Goal: Entertainment & Leisure: Consume media (video, audio)

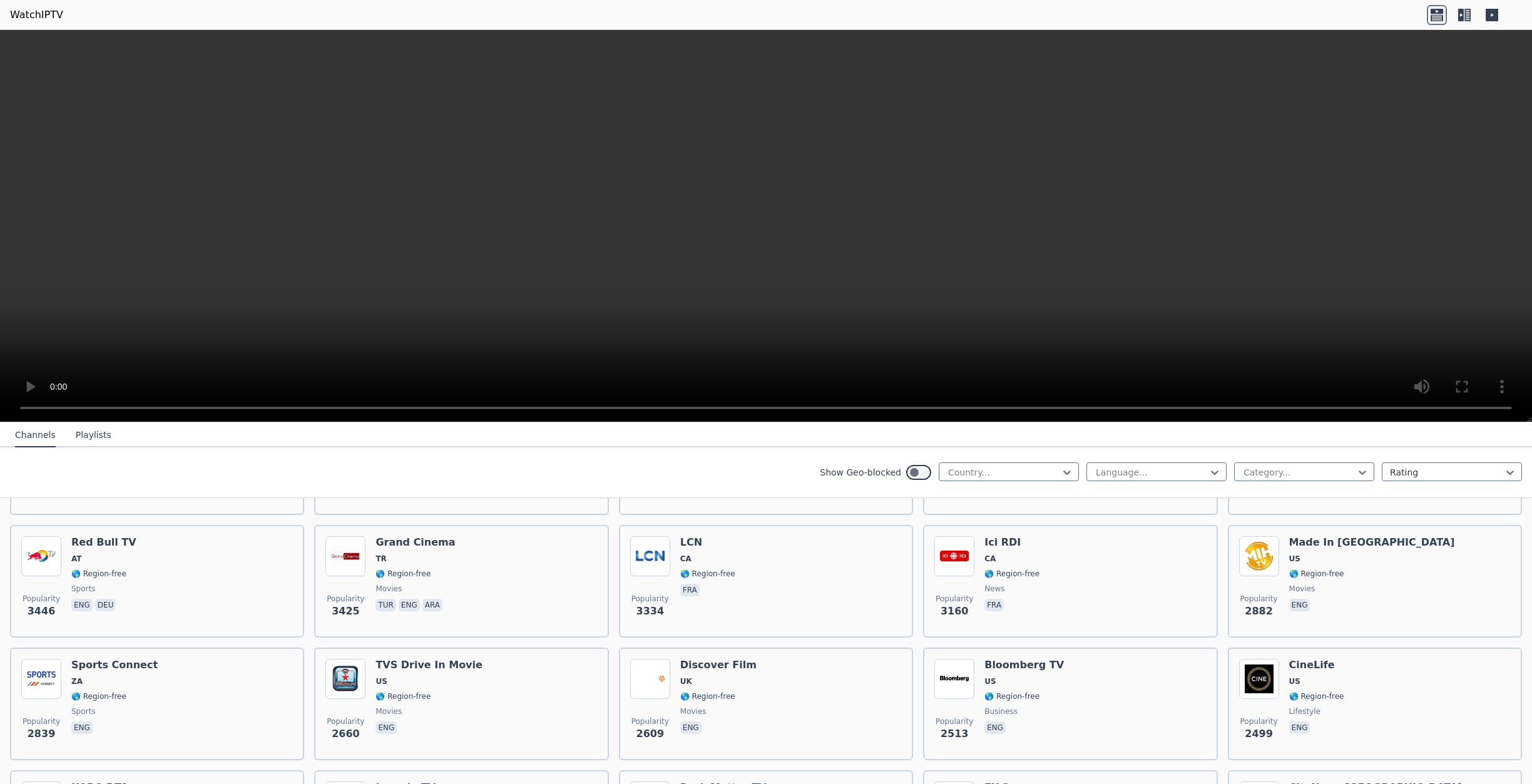
scroll to position [63, 0]
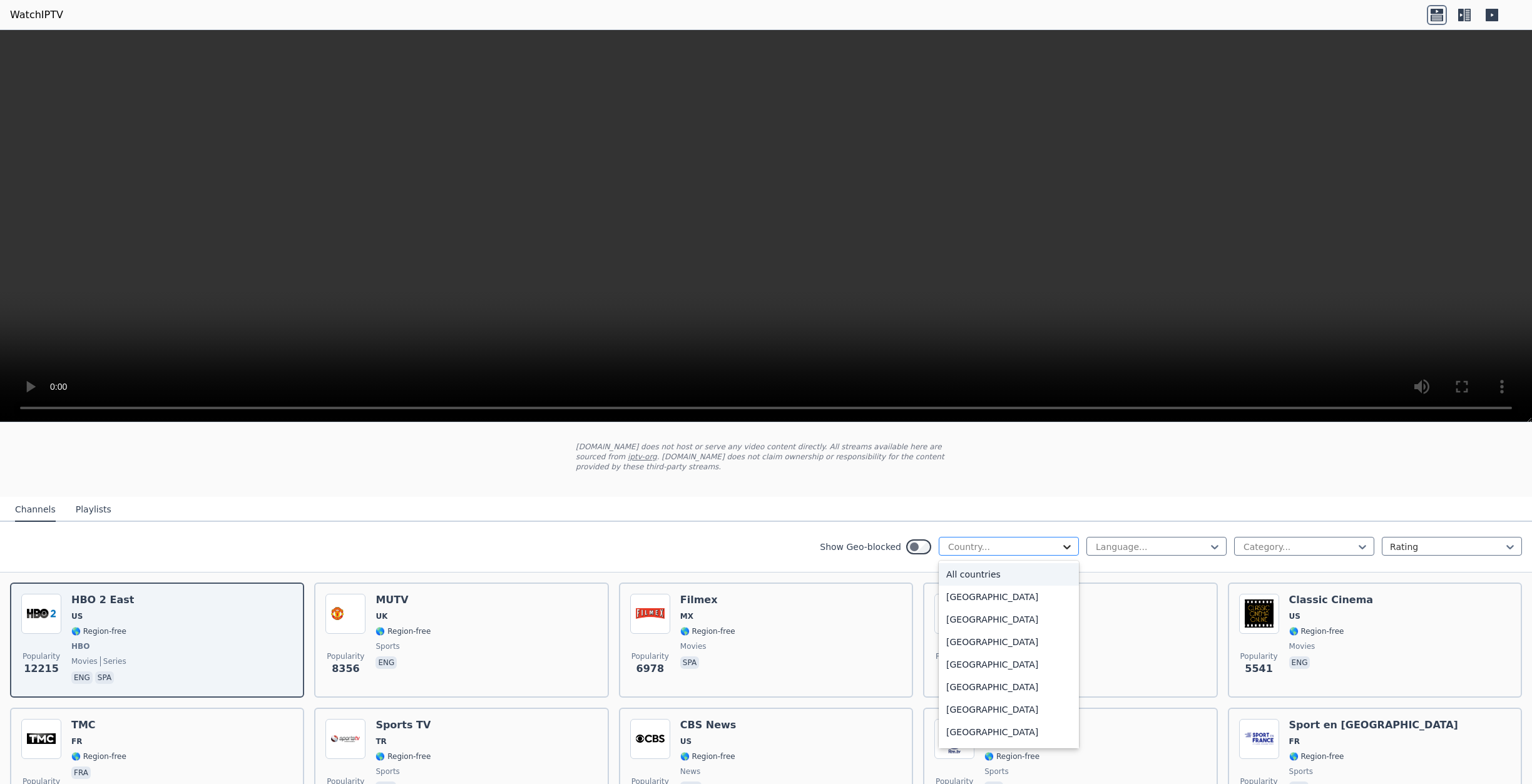
click at [1064, 545] on icon at bounding box center [1067, 547] width 7 height 5
click at [957, 582] on div "[GEOGRAPHIC_DATA]" at bounding box center [1009, 582] width 140 height 22
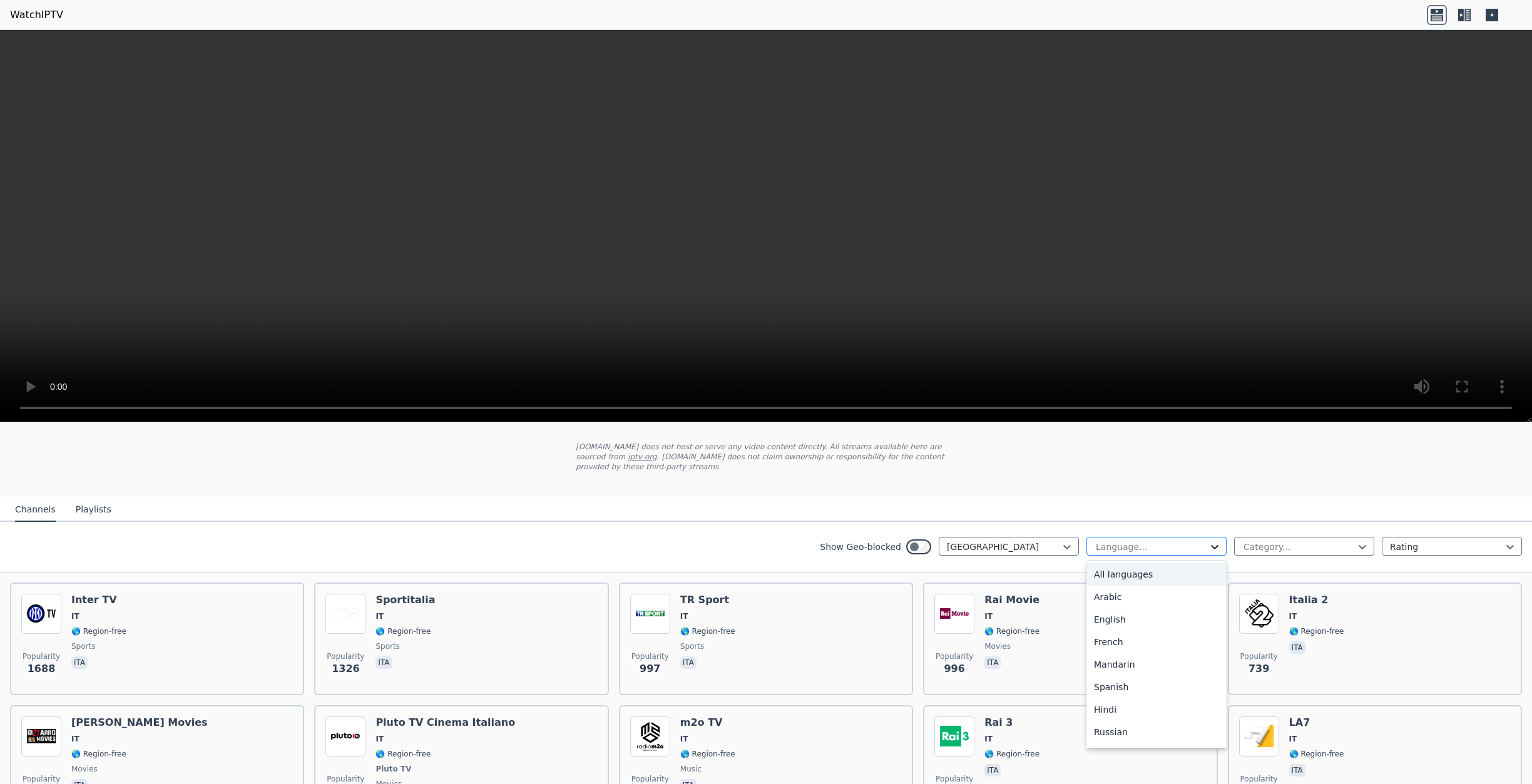
click at [1209, 541] on icon at bounding box center [1215, 547] width 12 height 12
click at [1123, 702] on div "Italian" at bounding box center [1157, 712] width 140 height 22
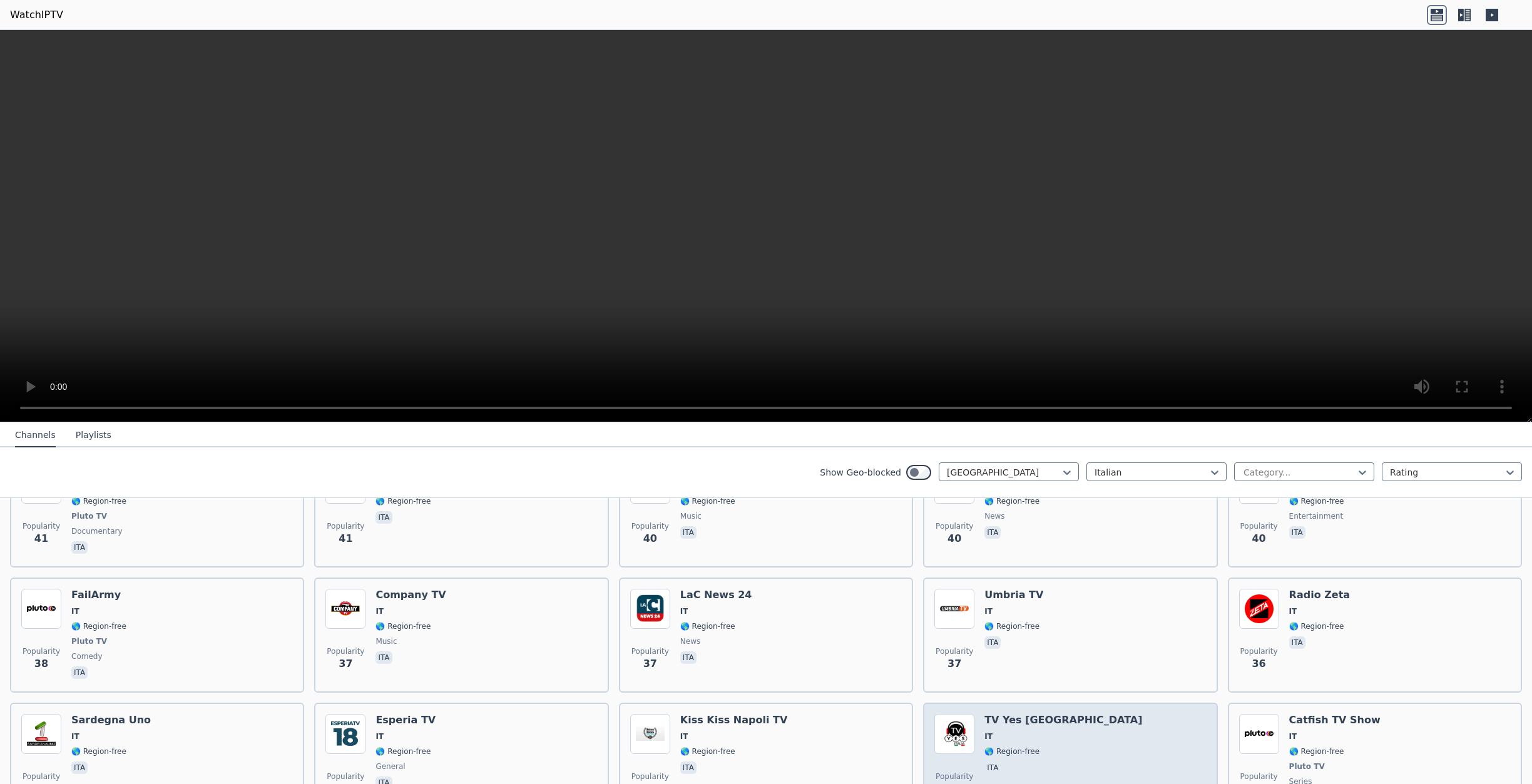
scroll to position [2440, 0]
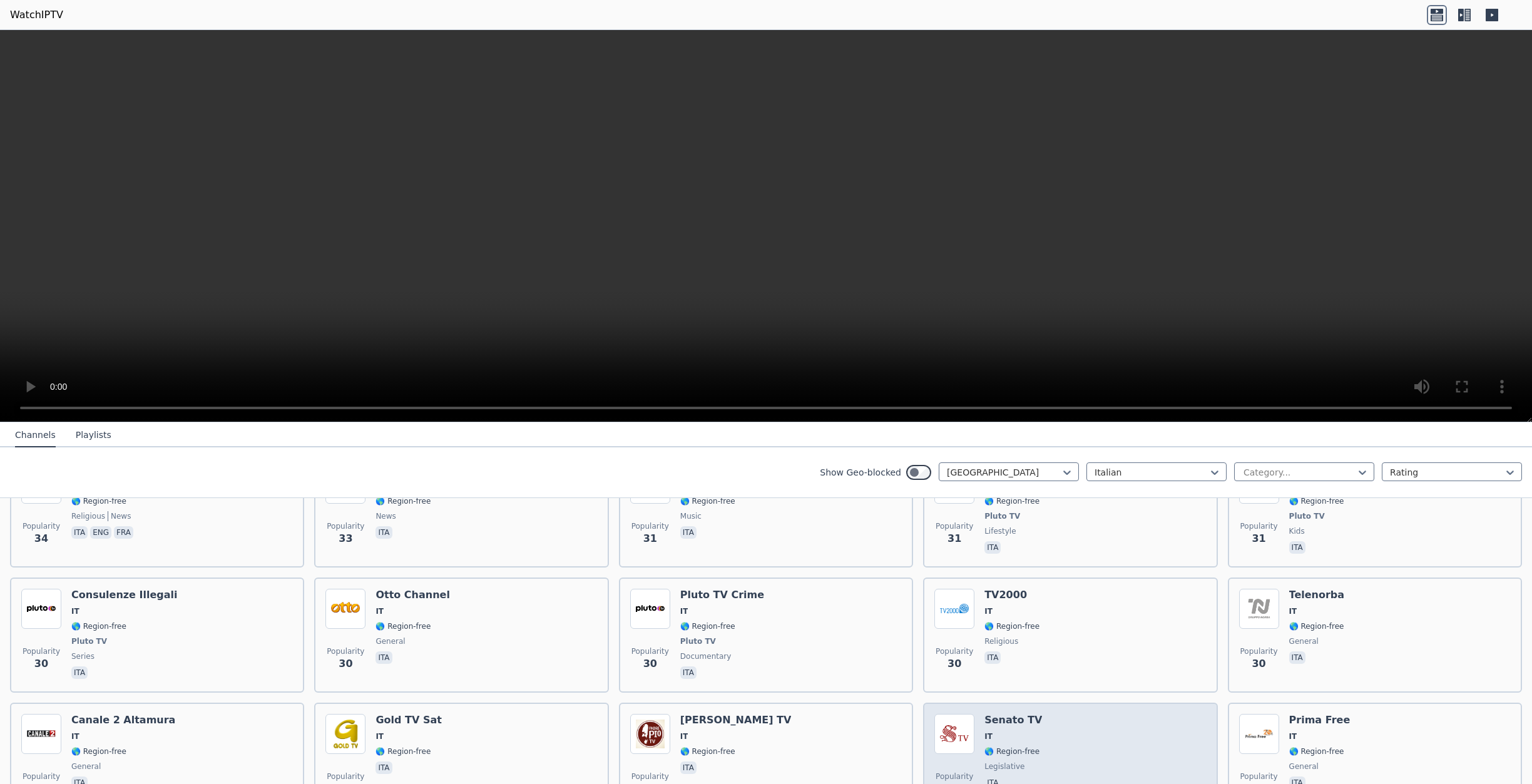
click at [1000, 732] on span "IT" at bounding box center [1013, 736] width 58 height 10
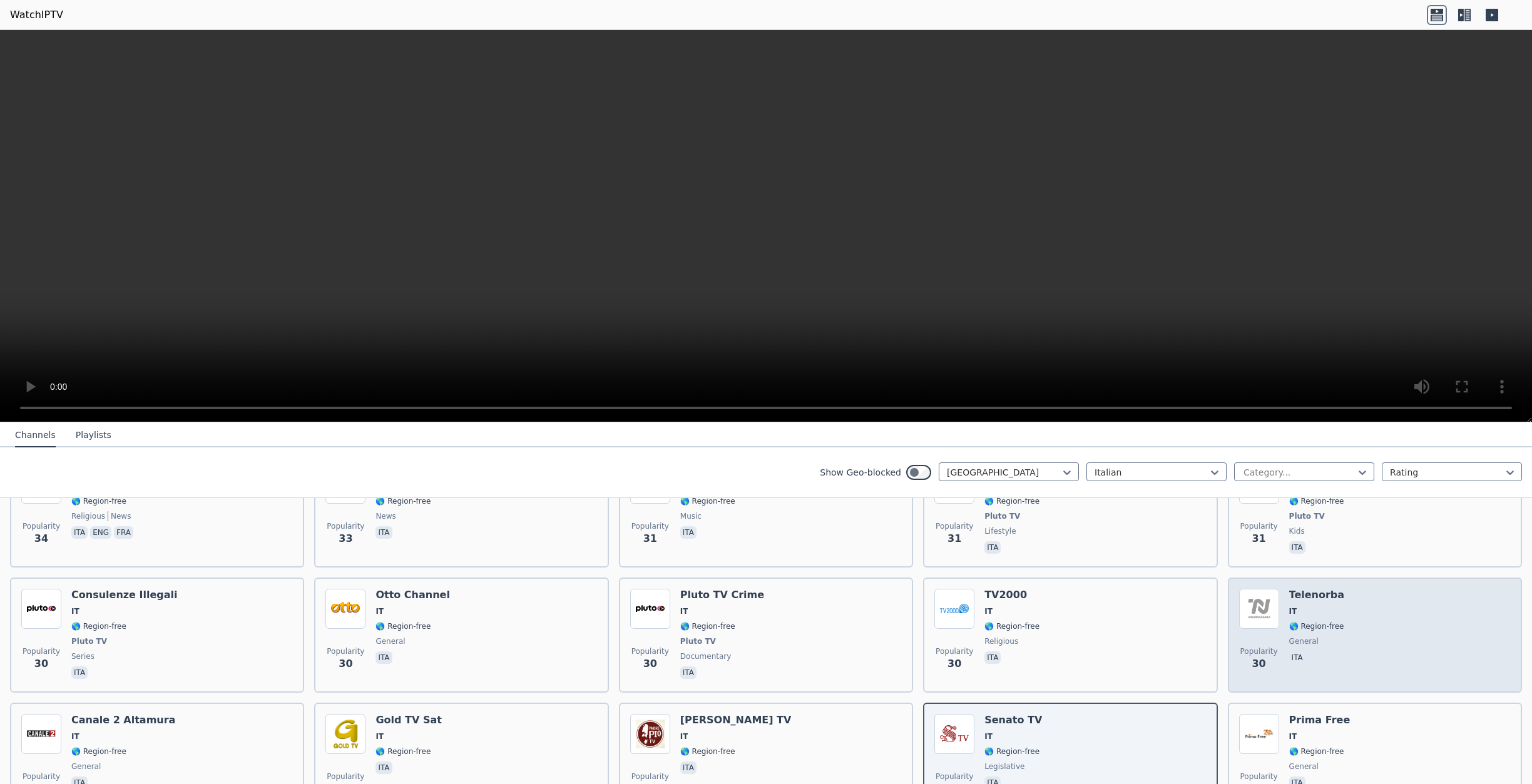
click at [1291, 621] on span "🌎 Region-free" at bounding box center [1317, 626] width 55 height 10
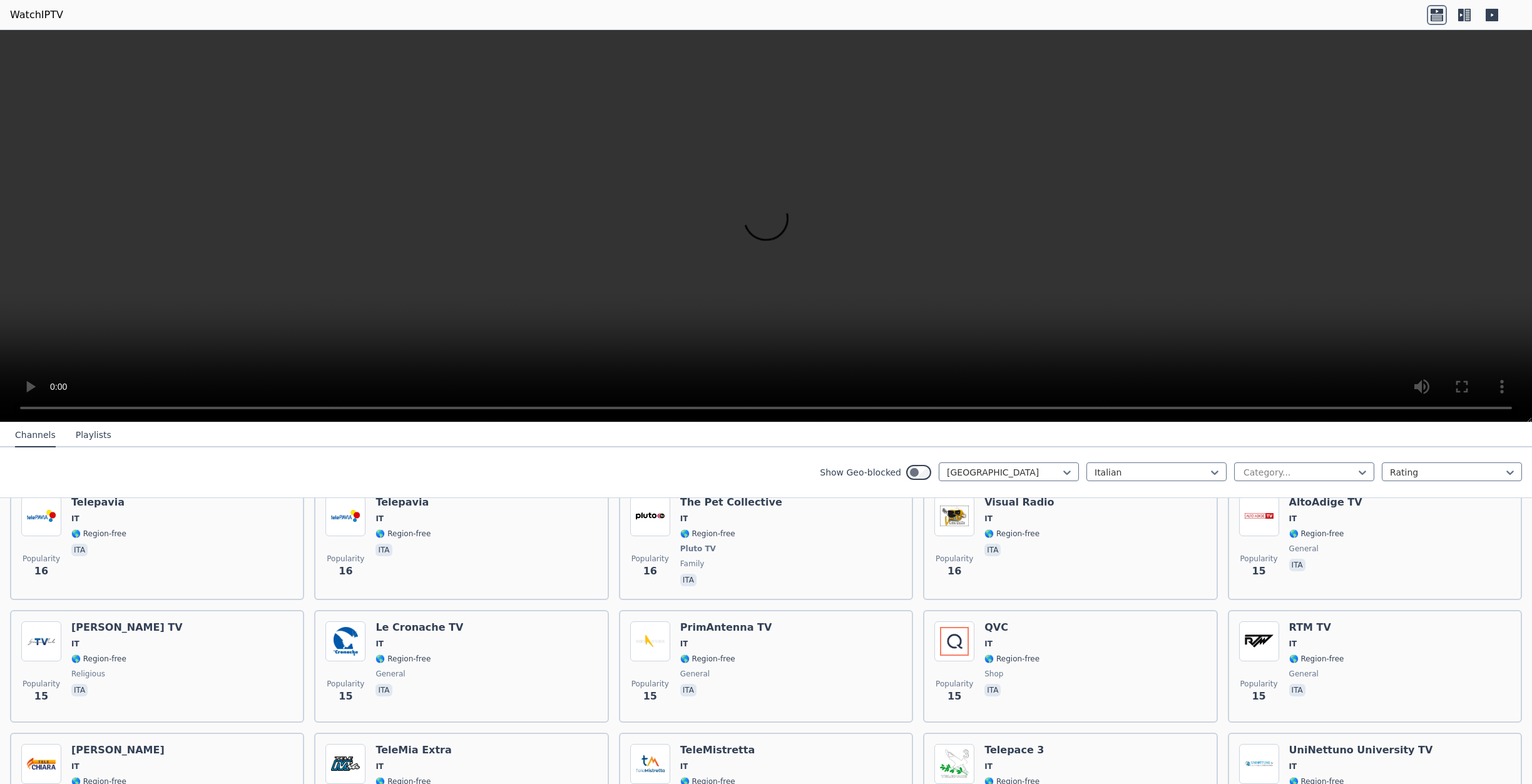
scroll to position [4192, 0]
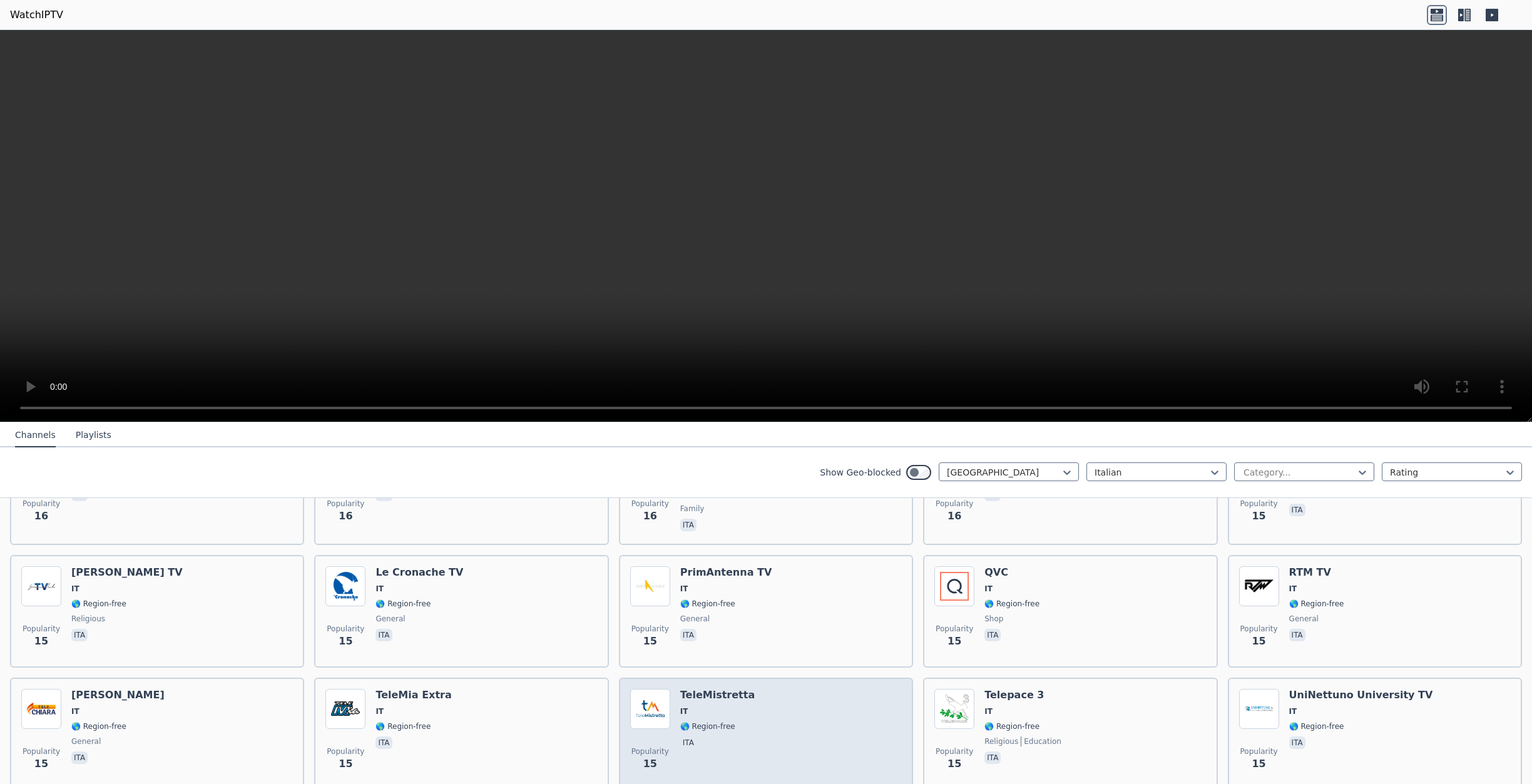
click at [737, 707] on div "Popularity 15 TeleMistretta IT 🌎 Region-free ita" at bounding box center [766, 734] width 271 height 90
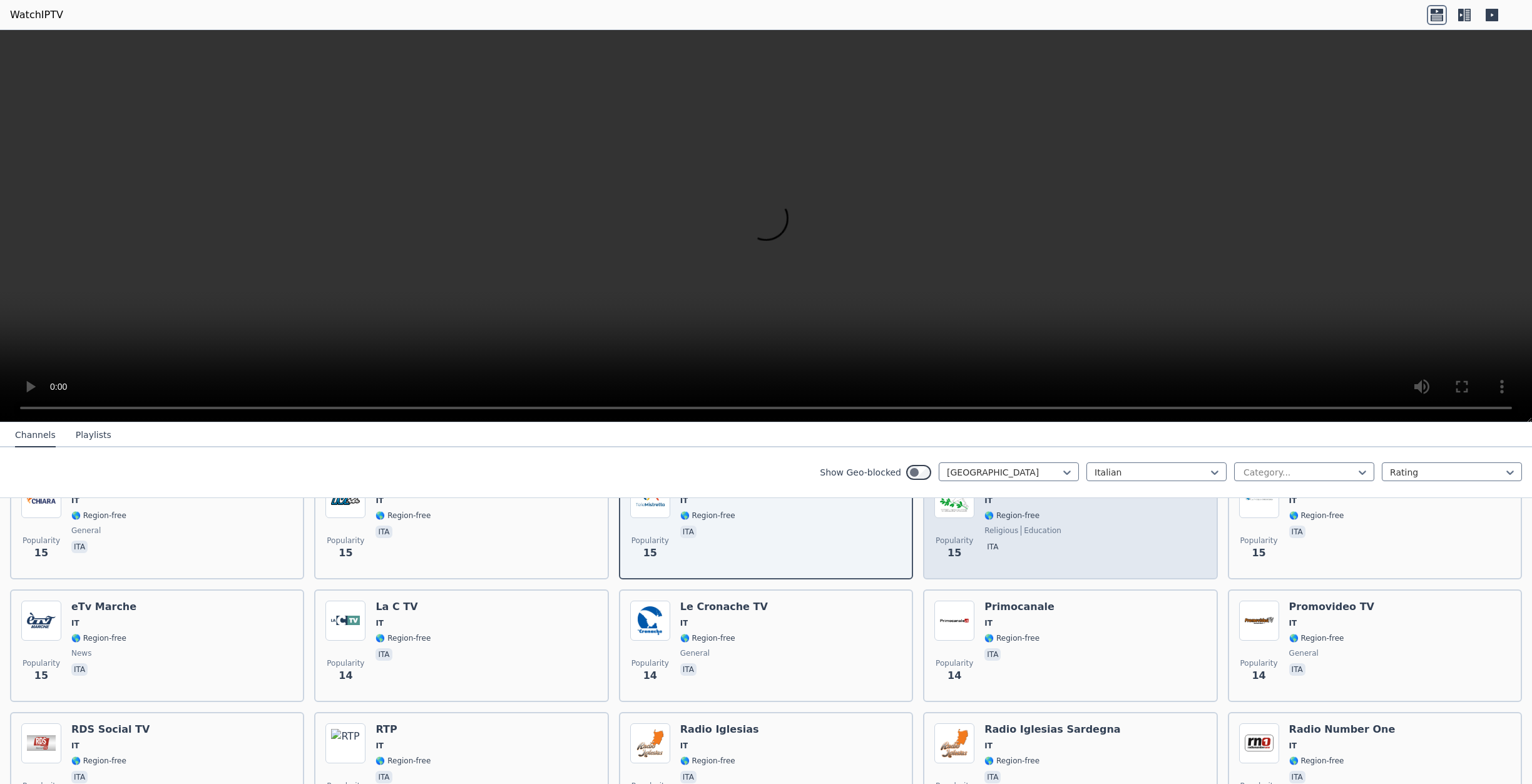
scroll to position [4567, 0]
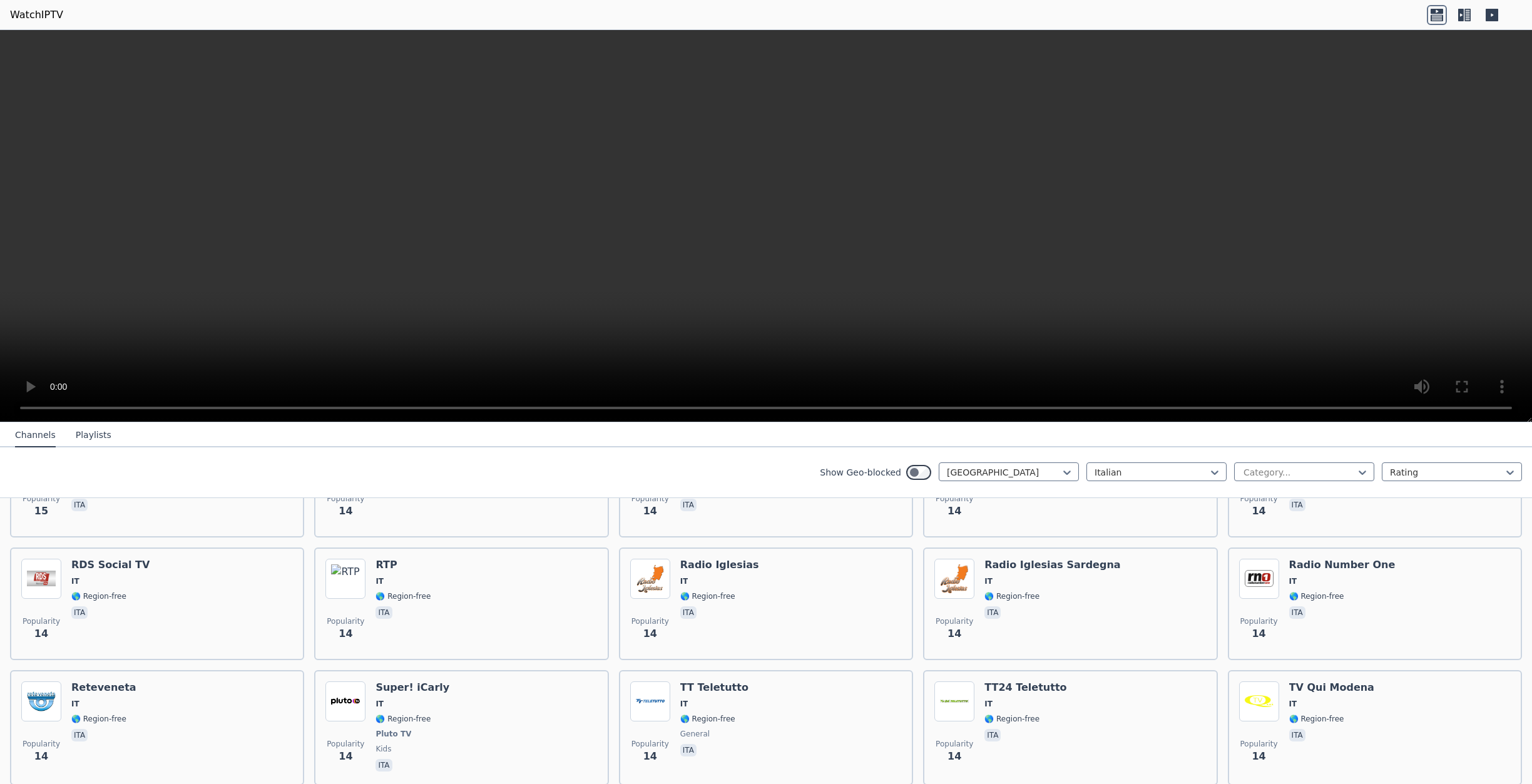
click at [1094, 704] on div "Popularity 14 TT24 Teletutto IT 🌎 Region-free ita" at bounding box center [1070, 728] width 271 height 93
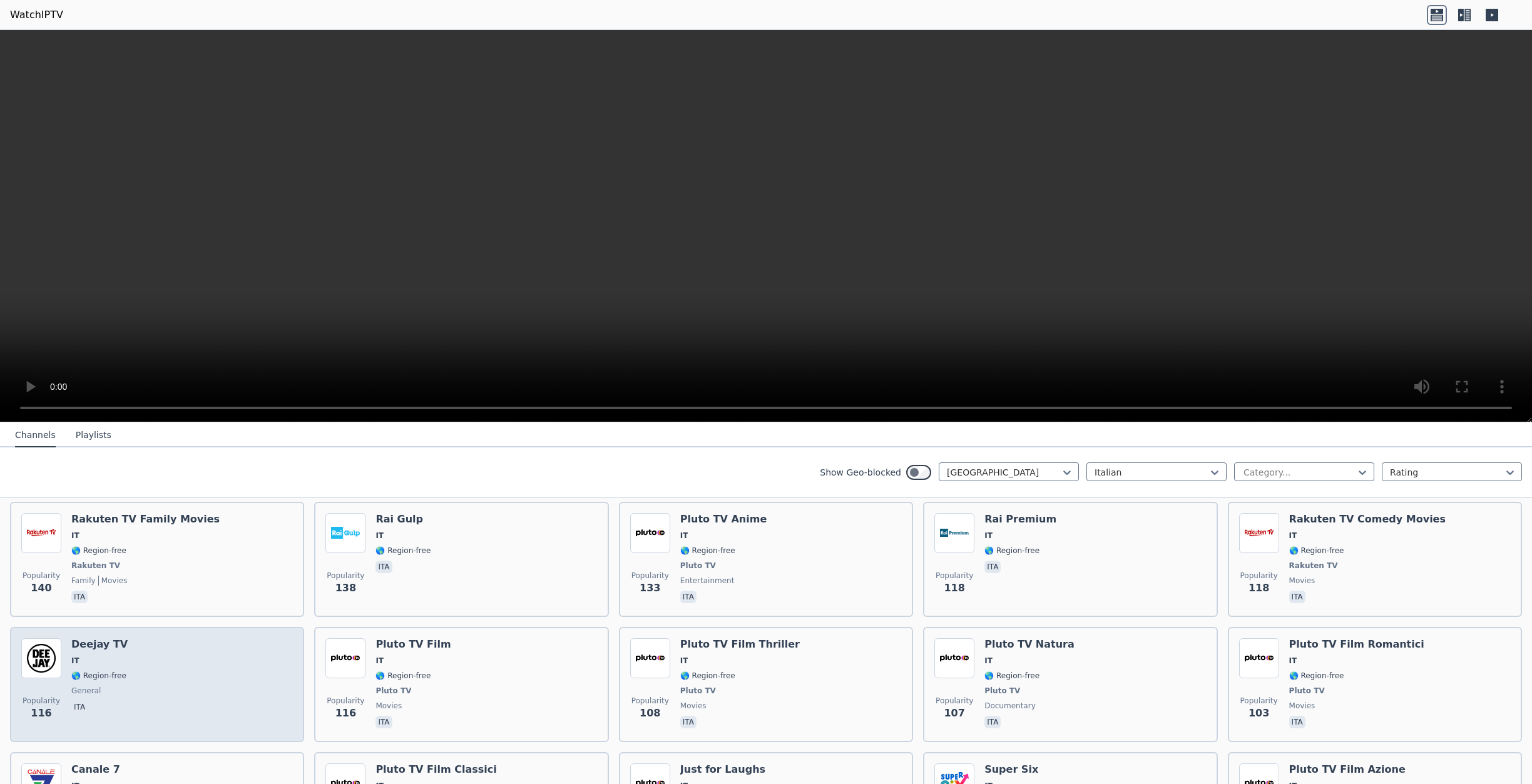
scroll to position [779, 0]
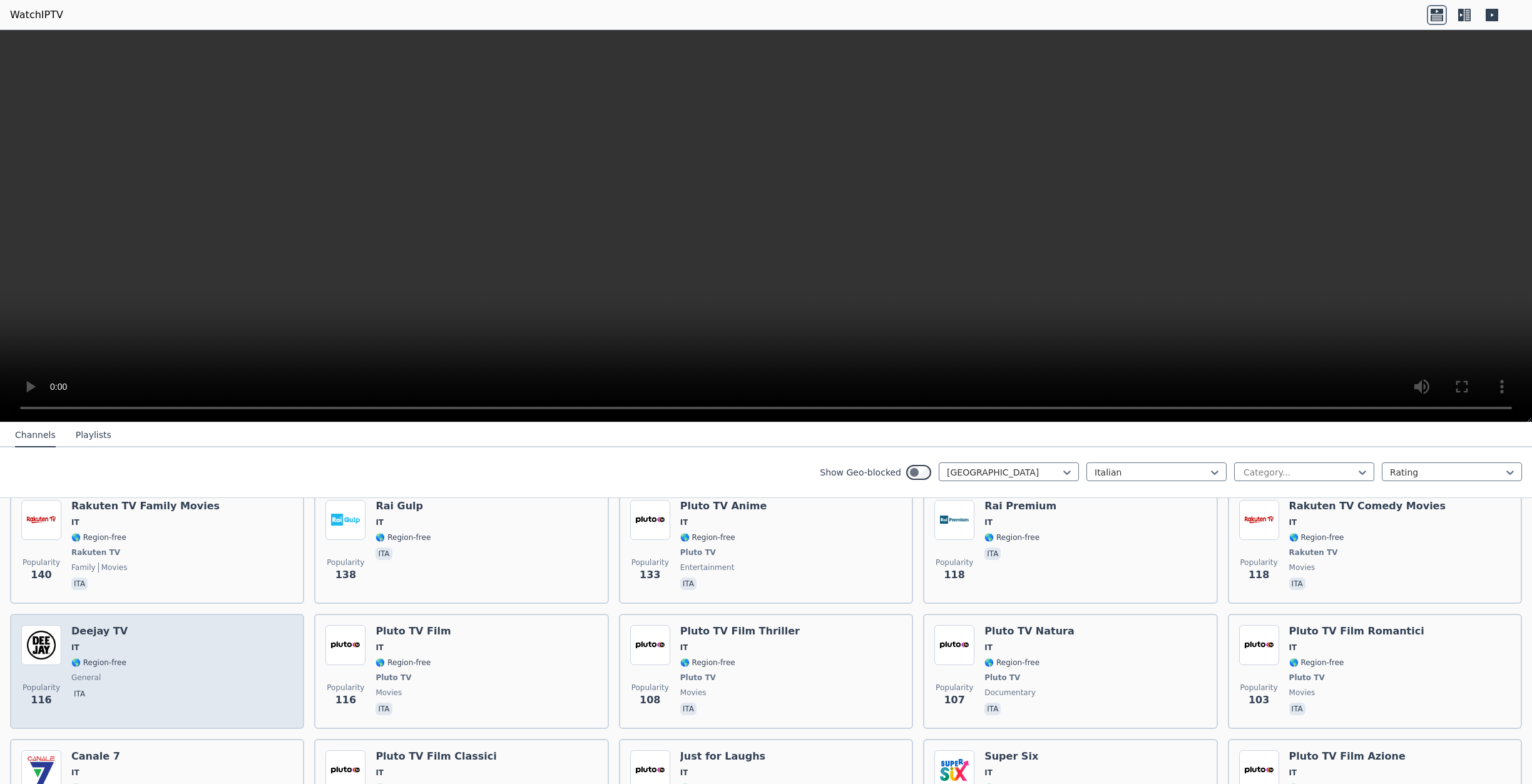
click at [168, 662] on div "Popularity 116 Deejay TV IT 🌎 Region-free general ita" at bounding box center [157, 672] width 271 height 93
